Goal: Information Seeking & Learning: Check status

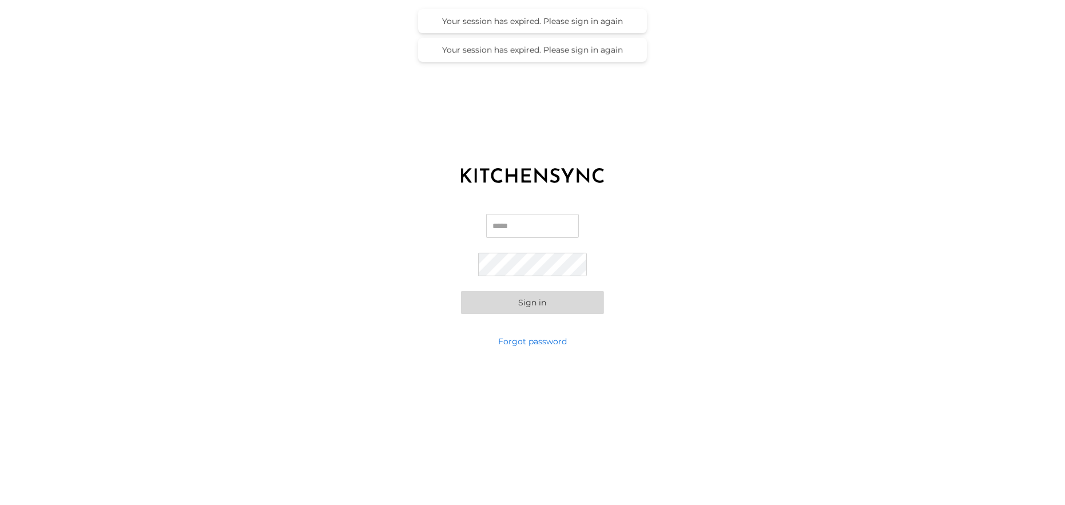
type input "**********"
click at [527, 306] on button "Sign in" at bounding box center [532, 302] width 143 height 23
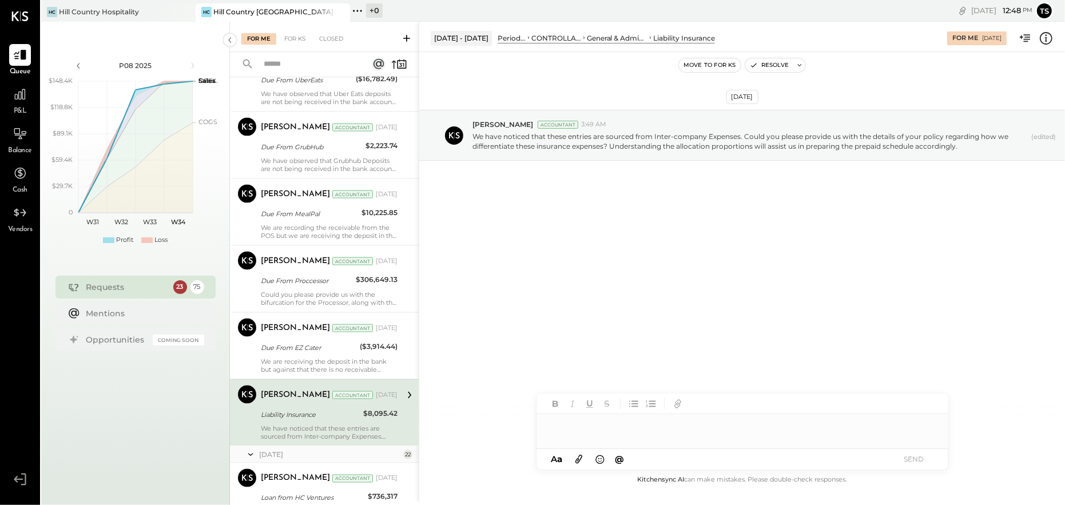
scroll to position [1407, 0]
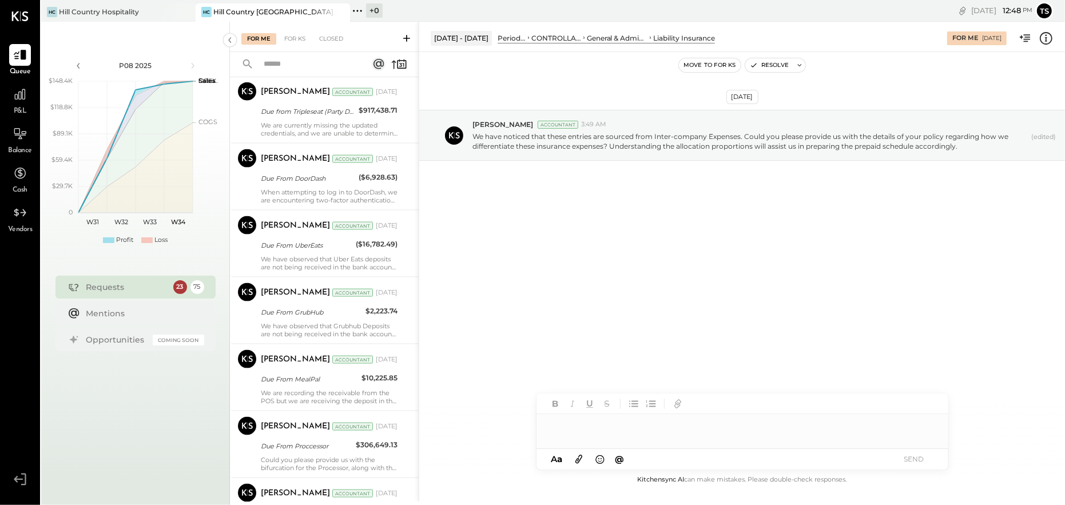
click at [24, 108] on span "P&L" at bounding box center [20, 111] width 13 height 10
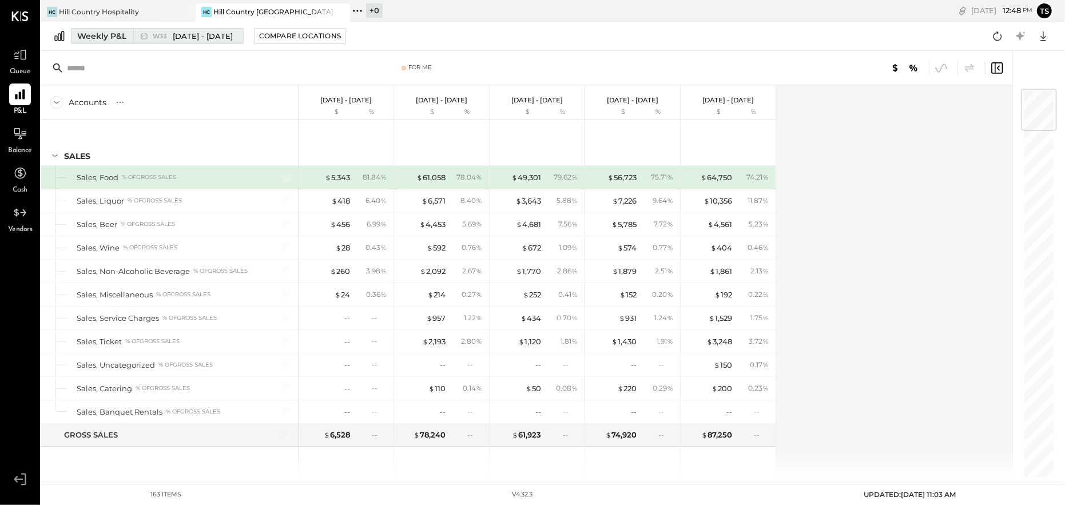
click at [106, 32] on div "Weekly P&L" at bounding box center [101, 35] width 49 height 11
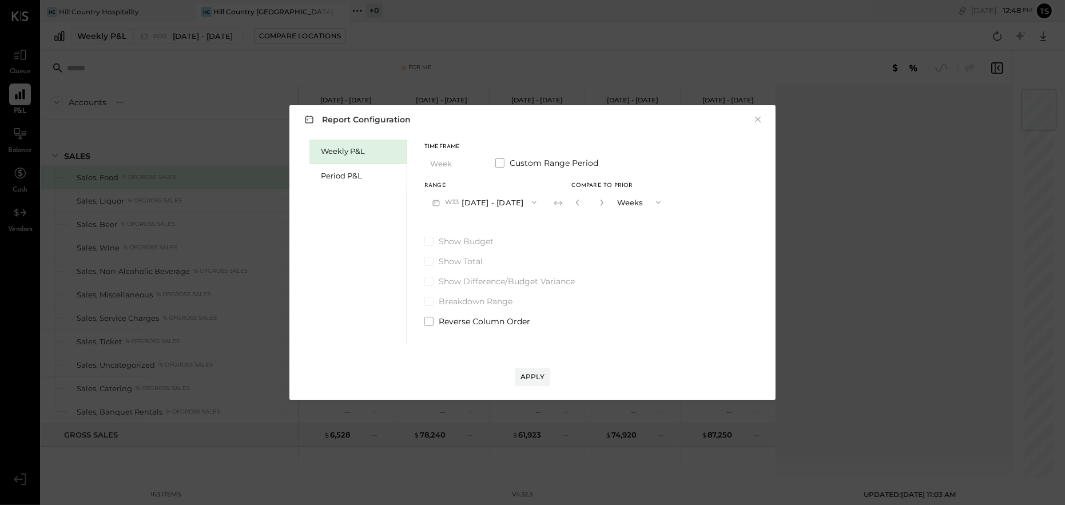
click at [492, 201] on button "W33 [DATE] - [DATE]" at bounding box center [484, 202] width 120 height 21
click at [511, 201] on div "W34 [DATE] - [DATE]" at bounding box center [490, 204] width 130 height 24
click at [495, 198] on button "W34 [DATE] - [DATE]" at bounding box center [484, 202] width 121 height 21
click at [484, 229] on span "[DATE] - [DATE]" at bounding box center [479, 228] width 54 height 10
click at [534, 379] on div "Apply" at bounding box center [532, 377] width 24 height 10
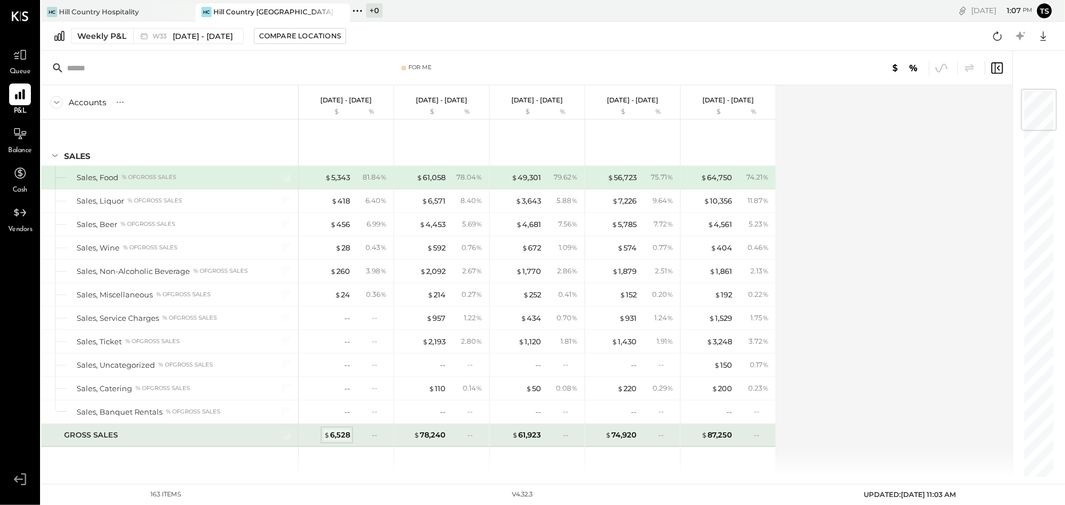
click at [348, 435] on div "$ 6,528" at bounding box center [337, 434] width 26 height 11
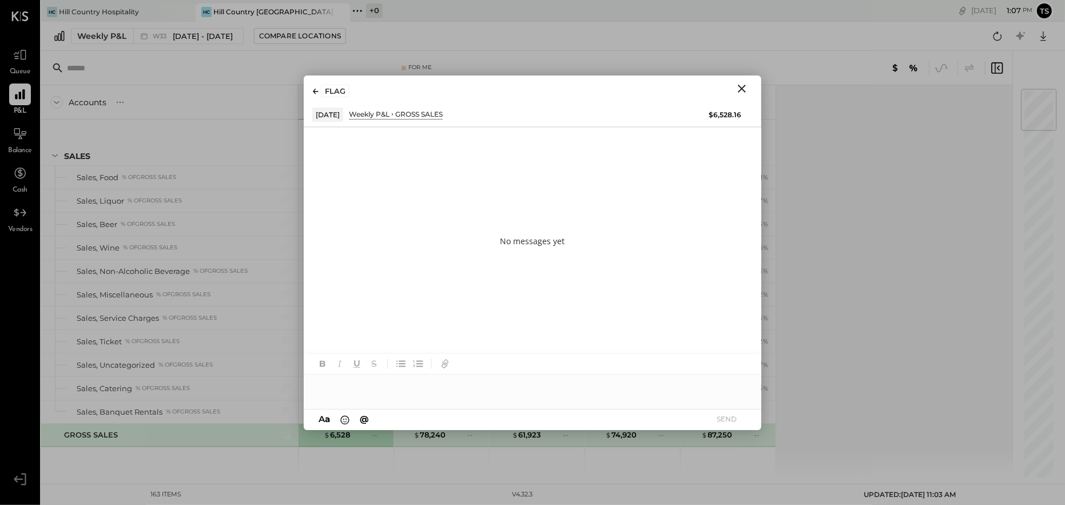
click at [445, 380] on div at bounding box center [532, 386] width 457 height 23
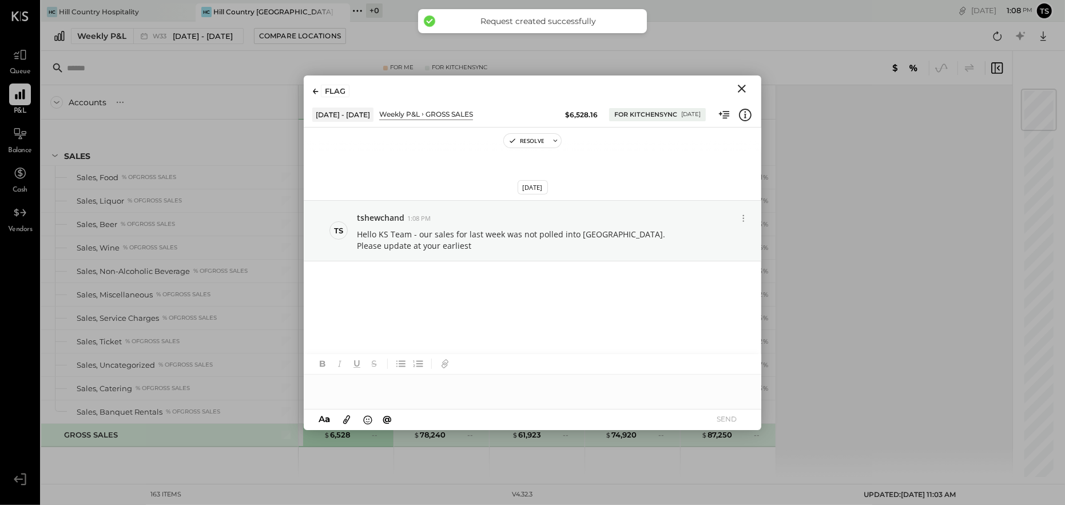
click at [745, 86] on icon "Close" at bounding box center [742, 89] width 14 height 14
